Goal: Information Seeking & Learning: Learn about a topic

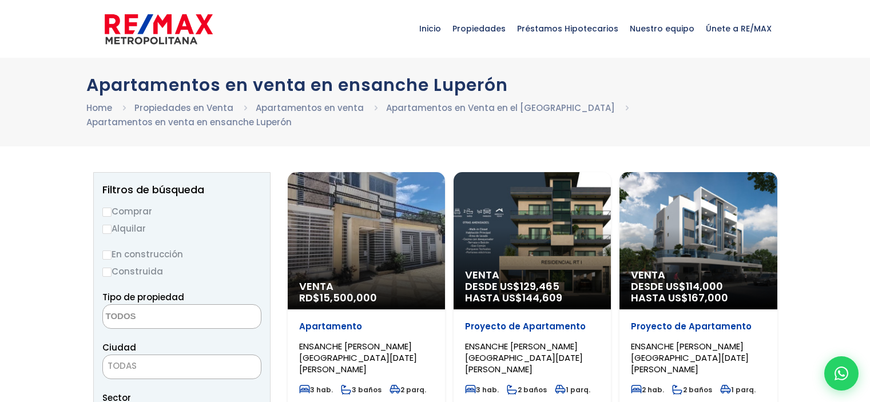
select select
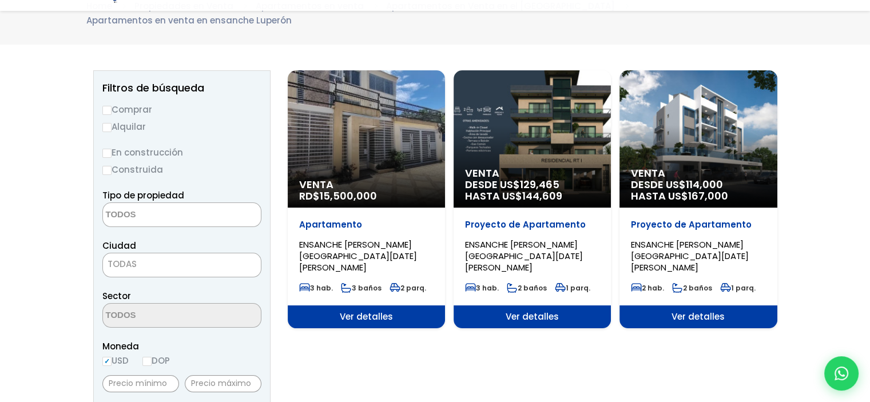
scroll to position [114, 0]
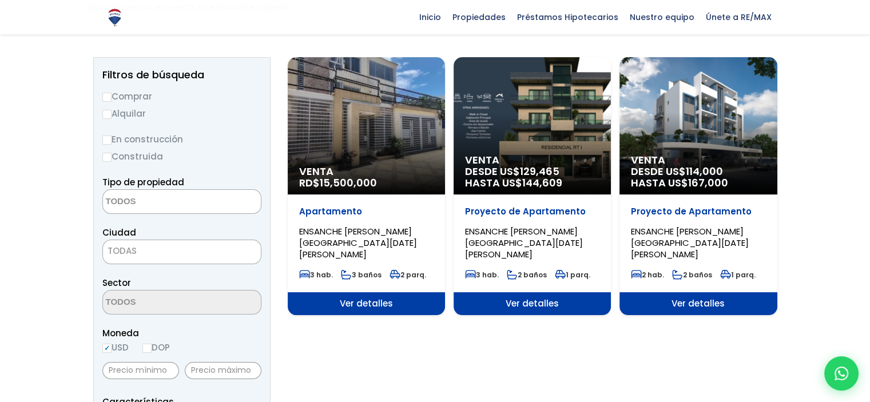
click at [364, 292] on span "Ver detalles" at bounding box center [366, 303] width 157 height 23
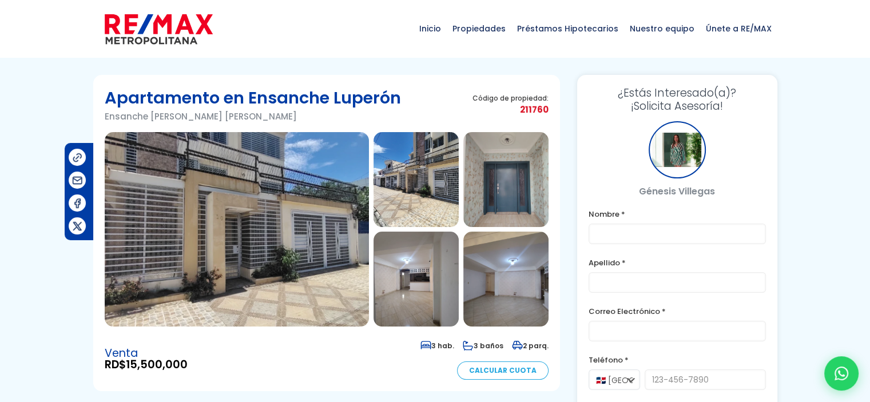
click at [282, 259] on img at bounding box center [237, 229] width 264 height 195
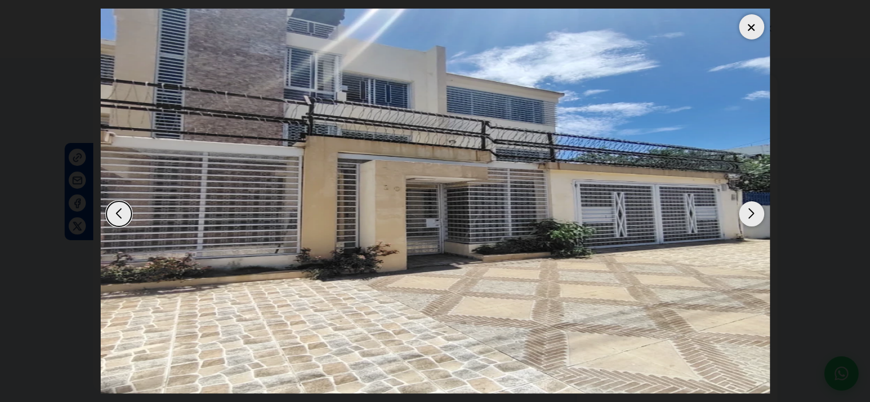
click at [752, 213] on div "Next slide" at bounding box center [751, 213] width 25 height 25
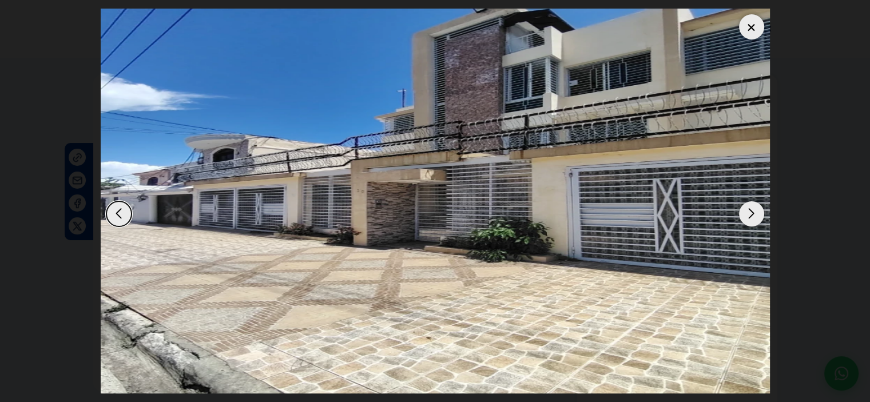
click at [752, 213] on div "Next slide" at bounding box center [751, 213] width 25 height 25
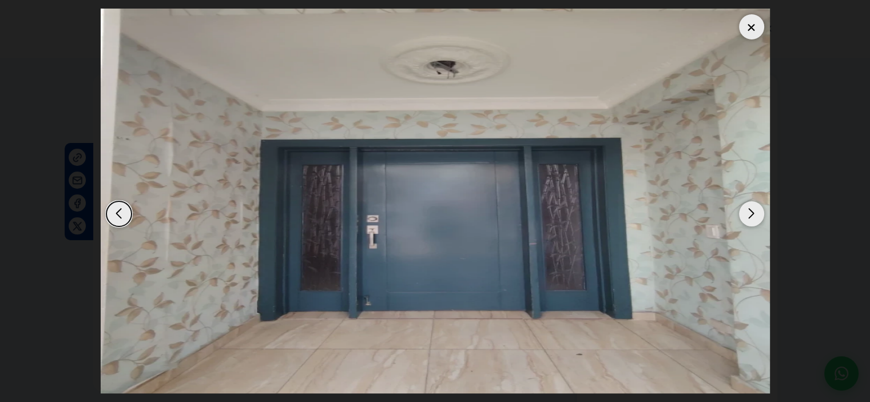
click at [752, 213] on div "Next slide" at bounding box center [751, 213] width 25 height 25
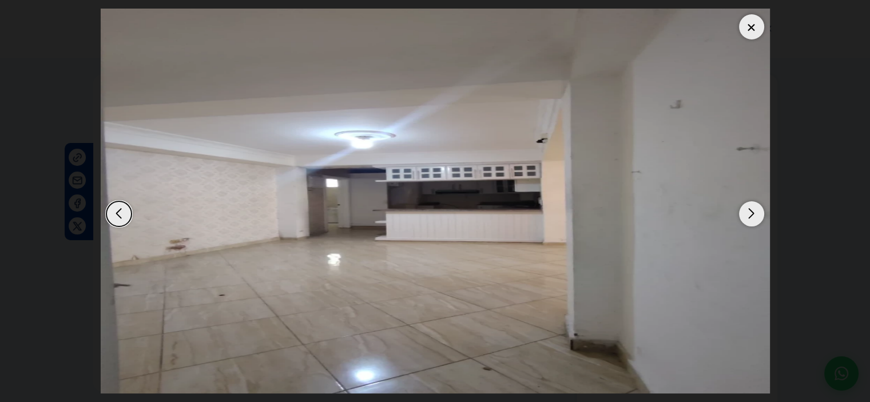
click at [752, 213] on div "Next slide" at bounding box center [751, 213] width 25 height 25
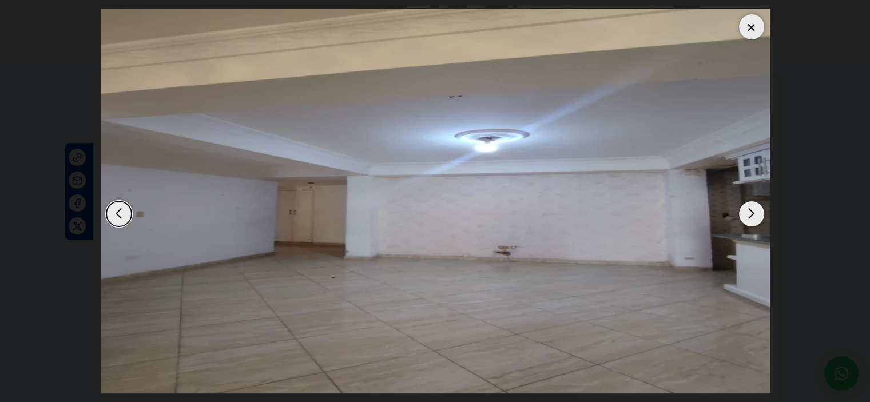
click at [752, 213] on div "Next slide" at bounding box center [751, 213] width 25 height 25
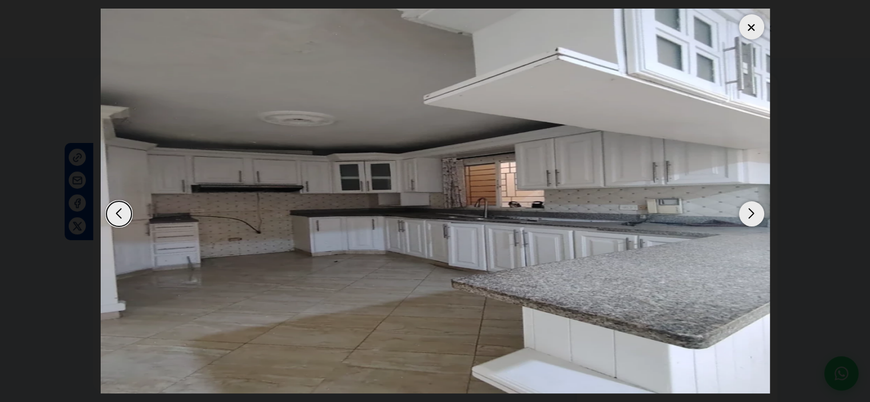
click at [752, 213] on div "Next slide" at bounding box center [751, 213] width 25 height 25
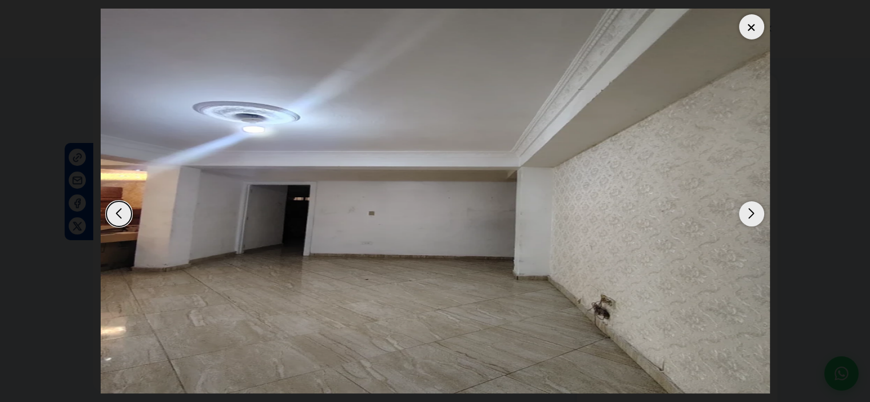
click at [752, 213] on div "Next slide" at bounding box center [751, 213] width 25 height 25
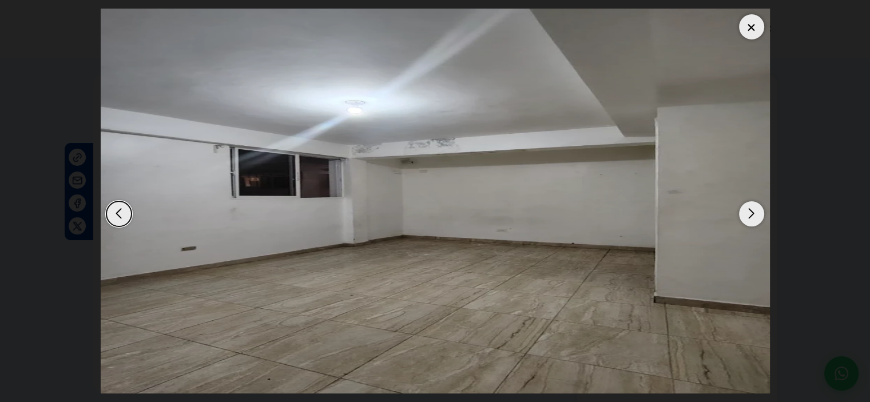
click at [752, 213] on div "Next slide" at bounding box center [751, 213] width 25 height 25
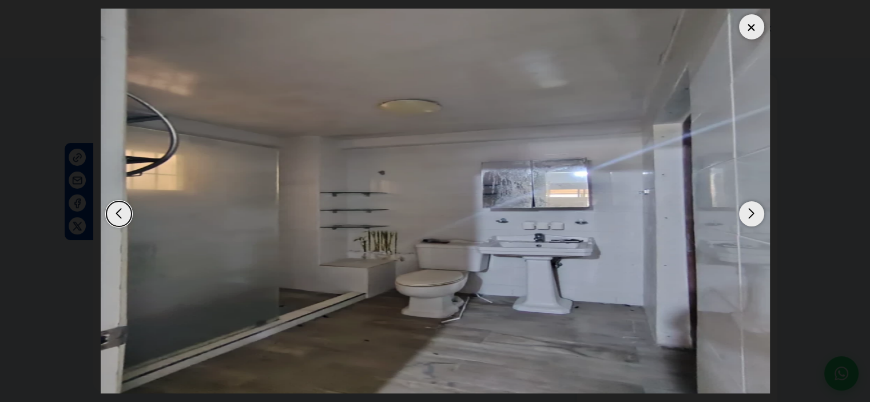
click at [752, 213] on div "Next slide" at bounding box center [751, 213] width 25 height 25
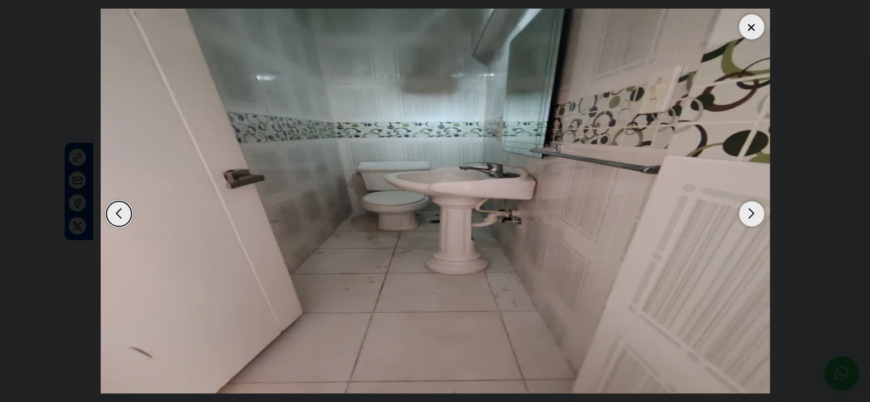
click at [752, 213] on div "Next slide" at bounding box center [751, 213] width 25 height 25
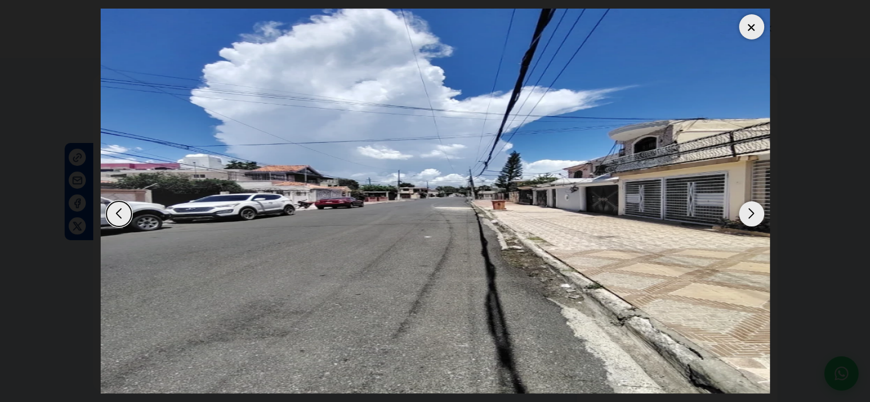
click at [752, 213] on div "Next slide" at bounding box center [751, 213] width 25 height 25
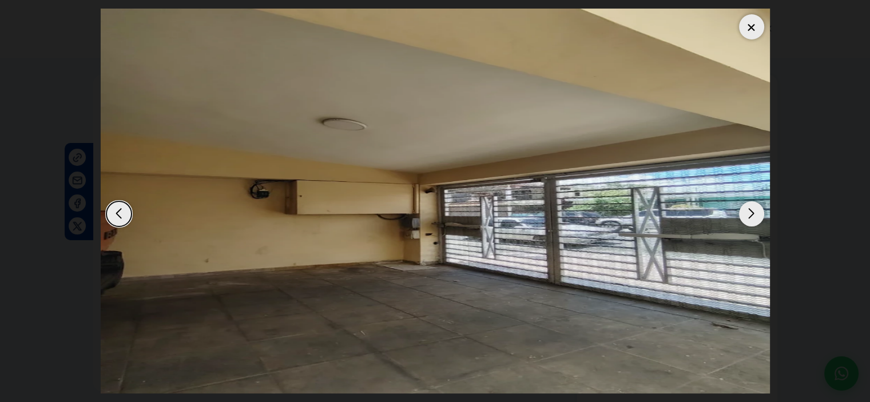
click at [752, 213] on div "Next slide" at bounding box center [751, 213] width 25 height 25
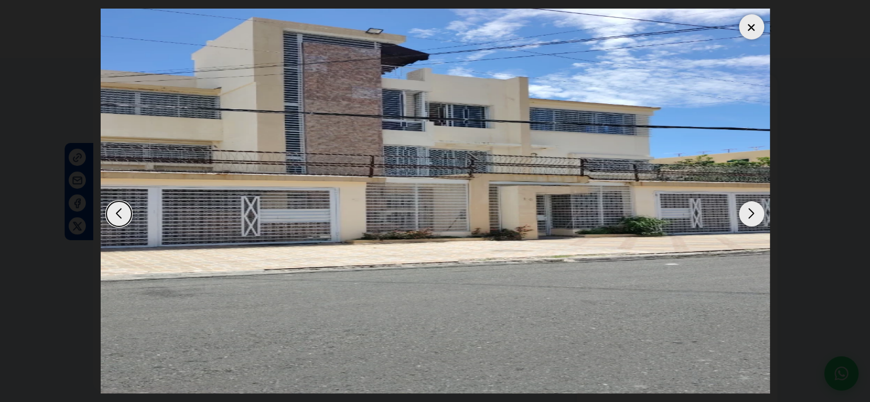
click at [752, 213] on div "Next slide" at bounding box center [751, 213] width 25 height 25
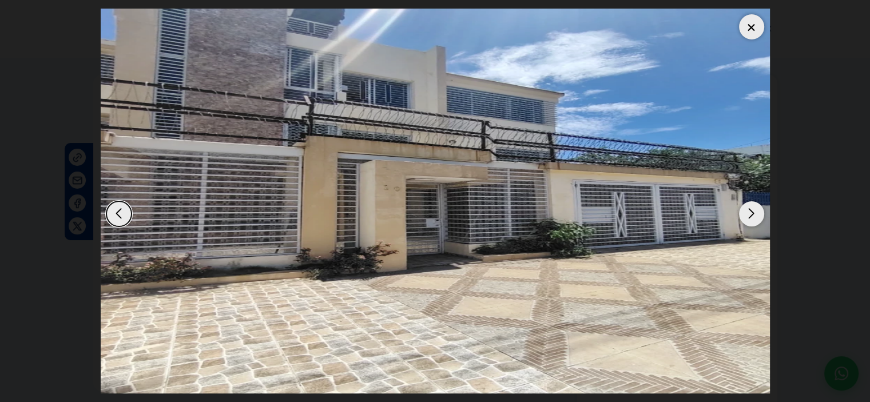
click at [752, 213] on div "Next slide" at bounding box center [751, 213] width 25 height 25
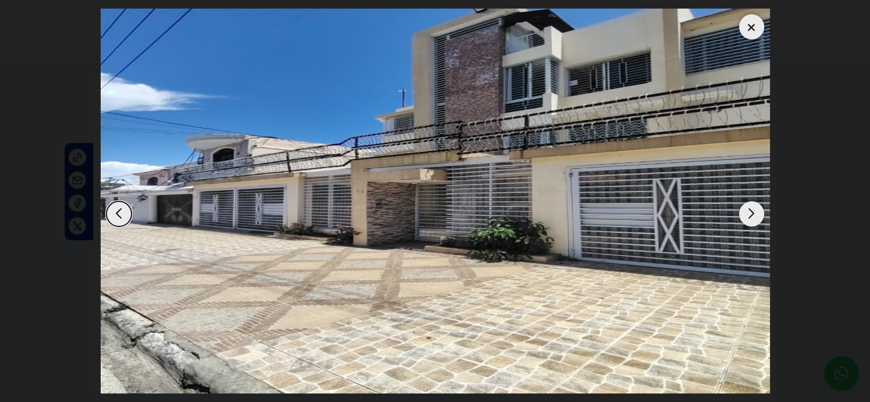
click at [742, 218] on div "Next slide" at bounding box center [751, 213] width 25 height 25
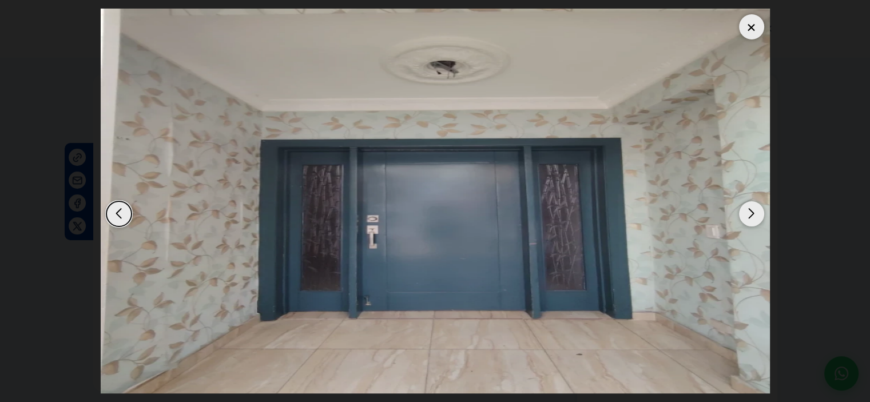
click at [753, 24] on div at bounding box center [751, 26] width 25 height 25
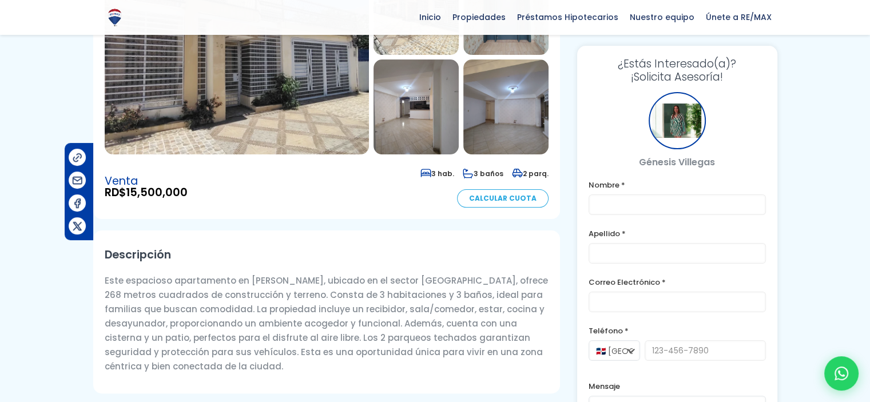
scroll to position [114, 0]
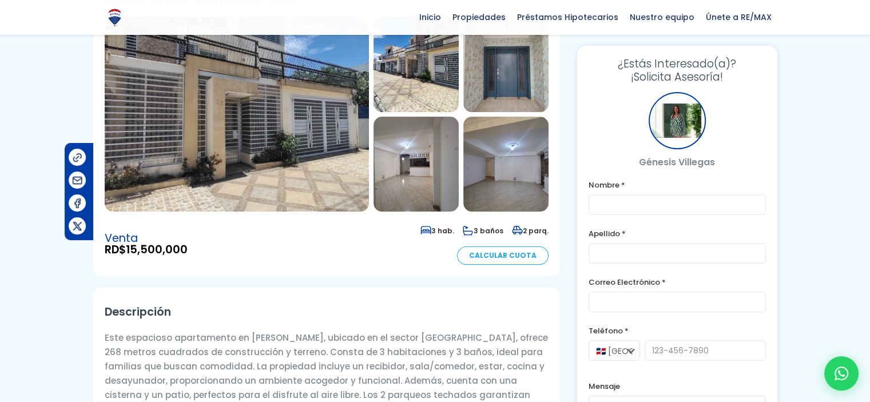
click at [442, 299] on h2 "Descripción" at bounding box center [327, 312] width 444 height 26
click at [371, 260] on div "Venta RD$ 15,500,000 3 hab. 3 baños 2 parq. Calcular Cuota" at bounding box center [327, 244] width 444 height 42
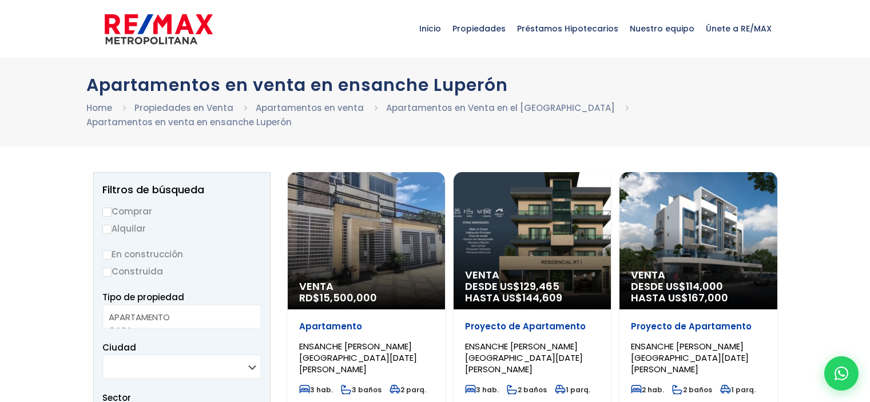
select select
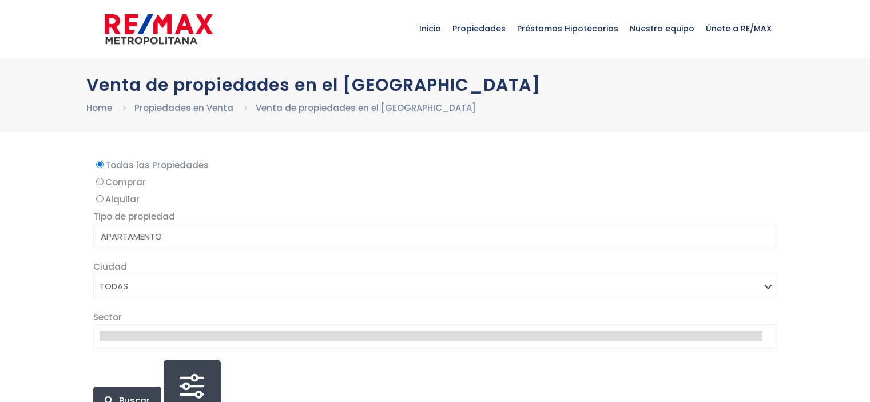
select select
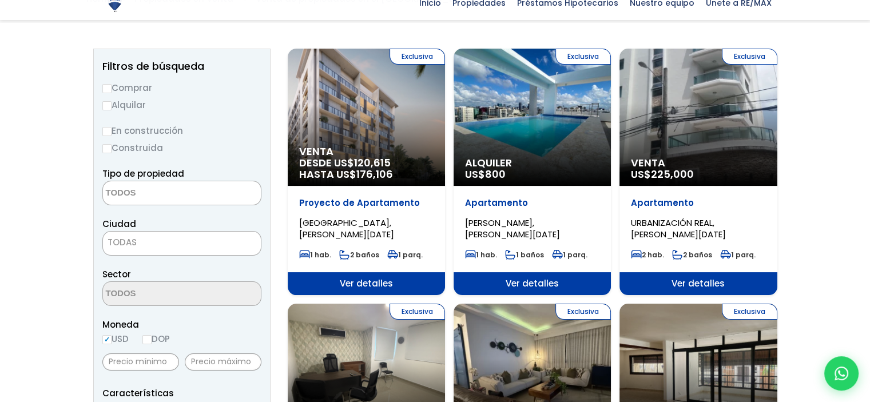
scroll to position [172, 0]
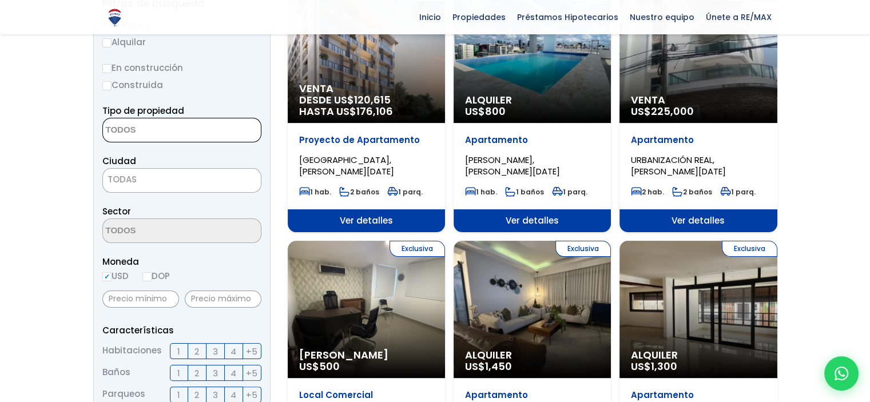
click at [196, 128] on textarea "Search" at bounding box center [158, 130] width 111 height 25
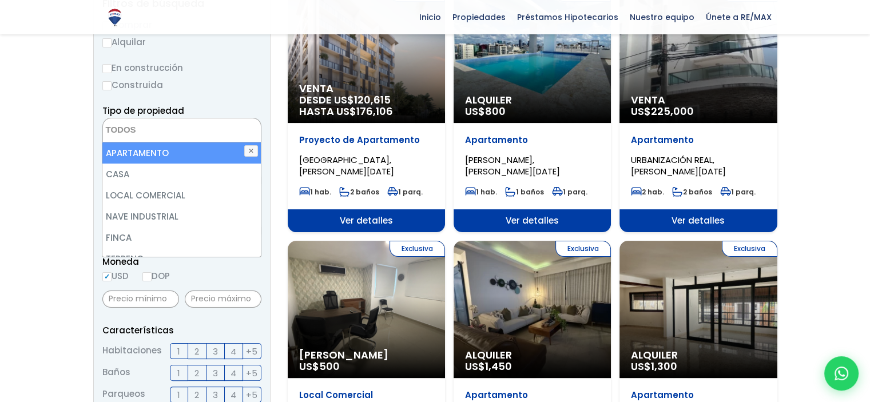
click at [177, 147] on li "APARTAMENTO" at bounding box center [181, 152] width 158 height 21
select select "apartment"
click at [176, 151] on li "APARTAMENTO" at bounding box center [181, 152] width 158 height 21
select select "apartment"
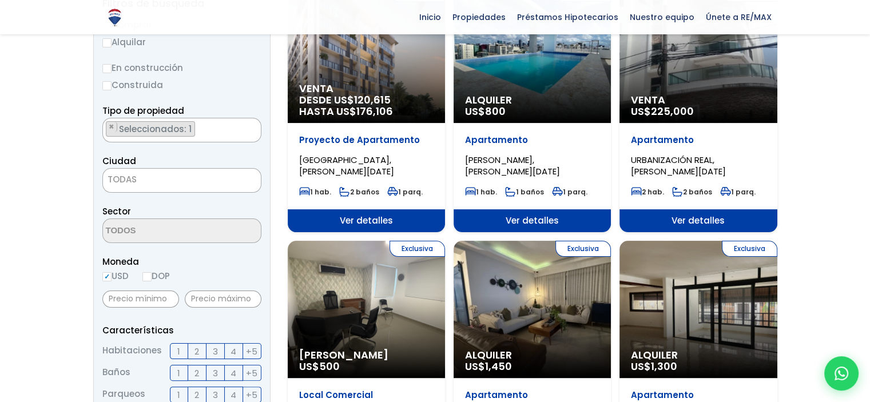
click at [133, 176] on span "TODAS" at bounding box center [122, 179] width 29 height 12
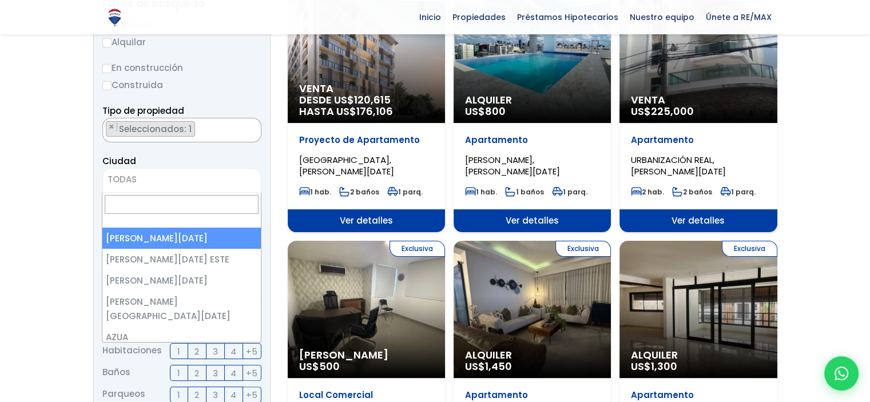
select select "1"
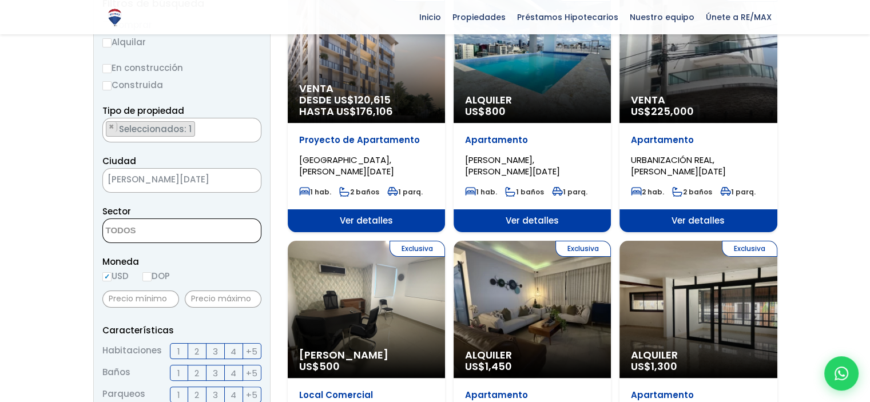
click at [149, 233] on textarea "Search" at bounding box center [158, 231] width 111 height 25
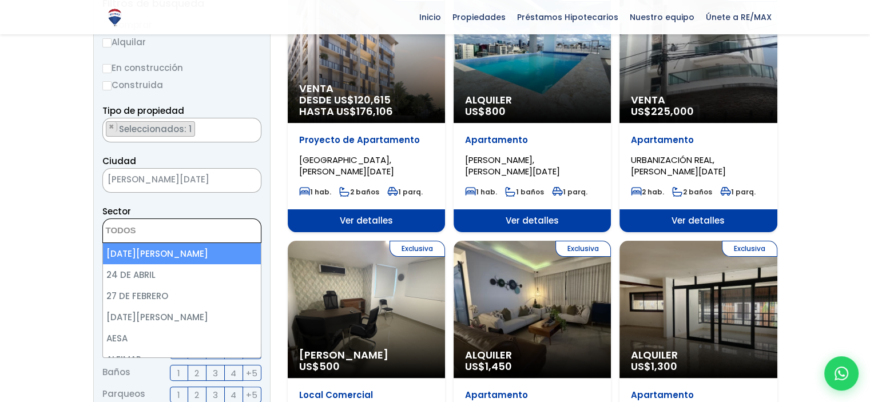
click at [149, 233] on textarea "Search" at bounding box center [158, 231] width 111 height 25
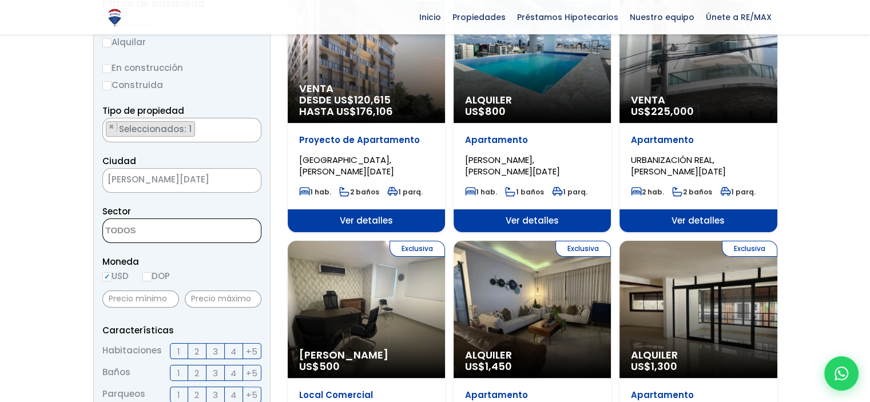
click at [149, 233] on textarea "Search" at bounding box center [158, 231] width 111 height 25
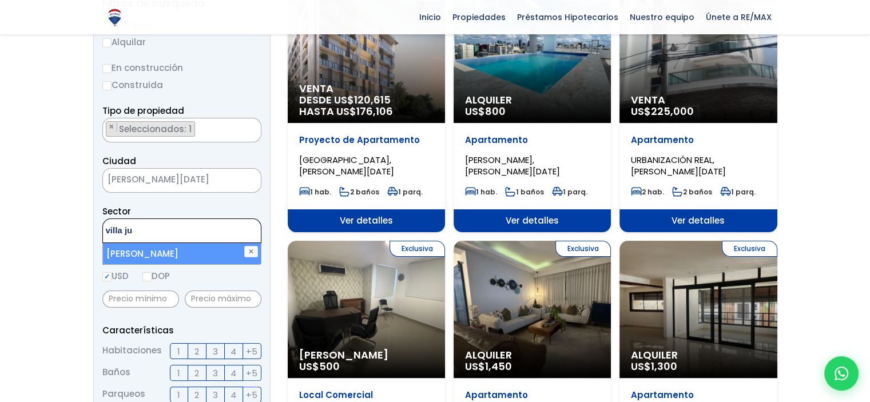
type textarea "villa ju"
click at [156, 253] on li "VILLA JUANA" at bounding box center [182, 253] width 158 height 21
select select "202"
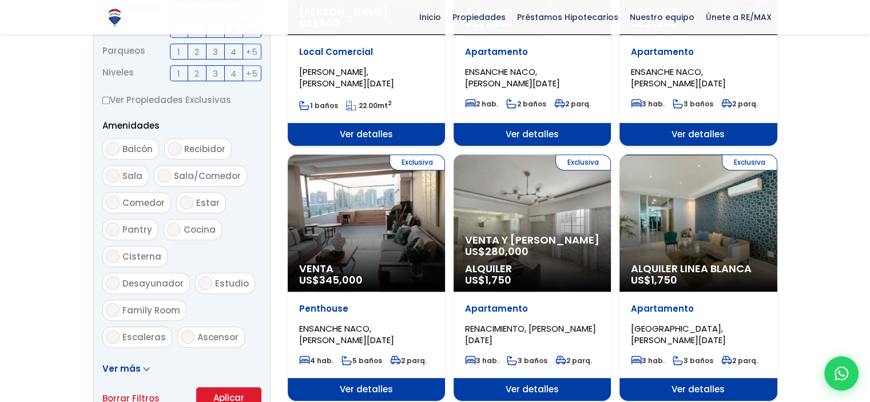
scroll to position [687, 0]
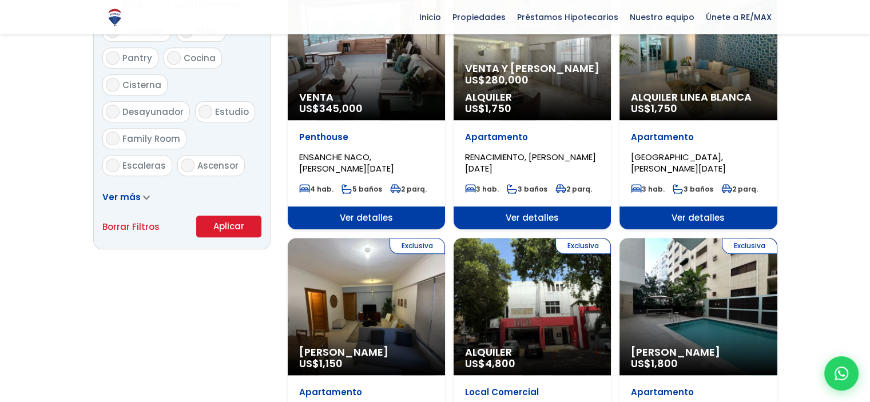
click at [226, 224] on button "Aplicar" at bounding box center [228, 227] width 65 height 22
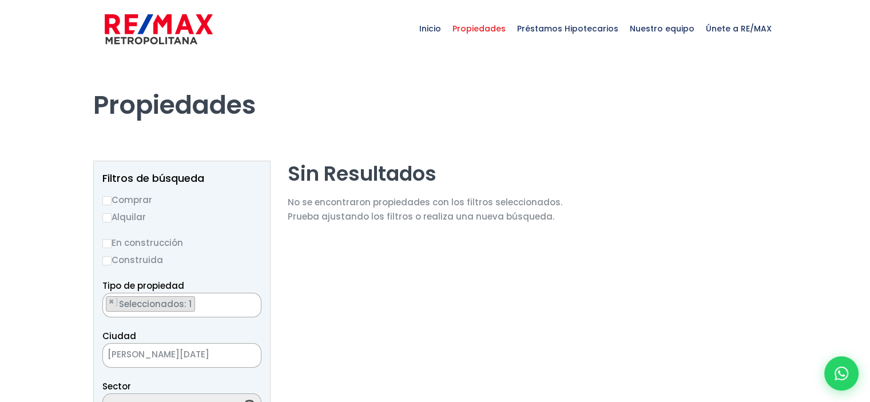
scroll to position [3243, 0]
select select "202"
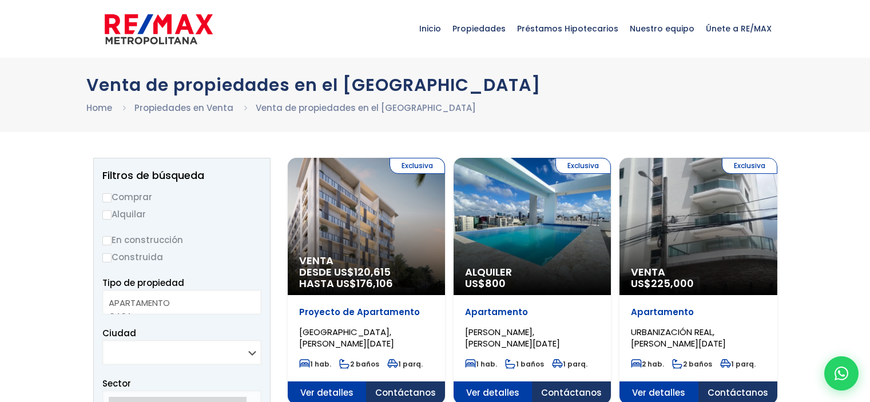
select select
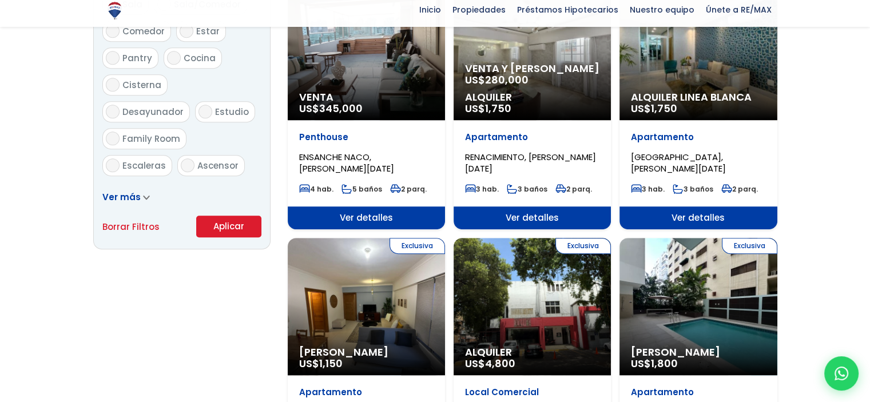
scroll to position [687, 0]
